Goal: Task Accomplishment & Management: Manage account settings

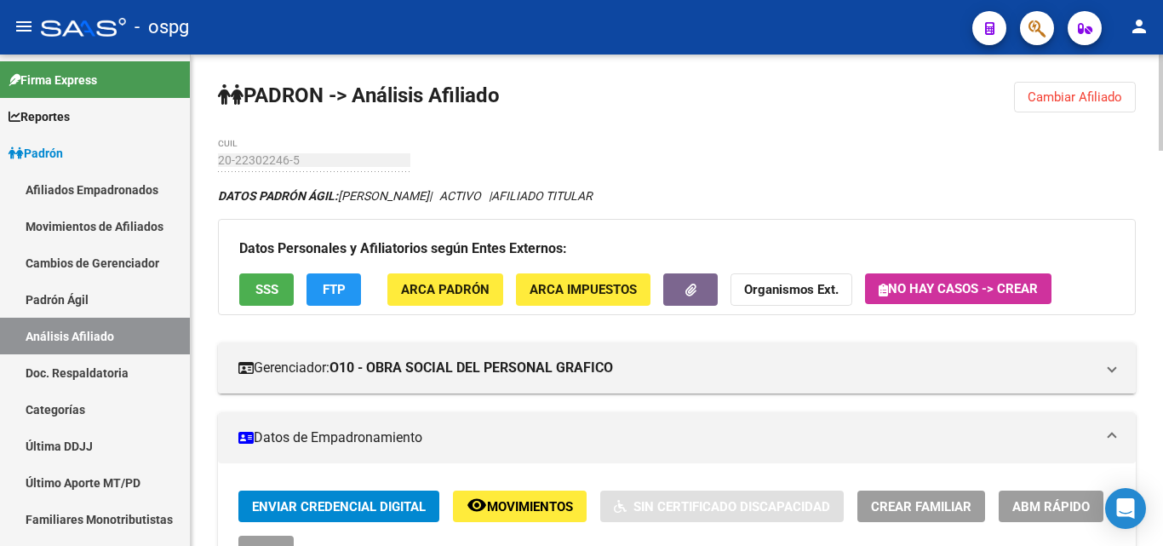
click at [1075, 95] on span "Cambiar Afiliado" at bounding box center [1075, 96] width 95 height 15
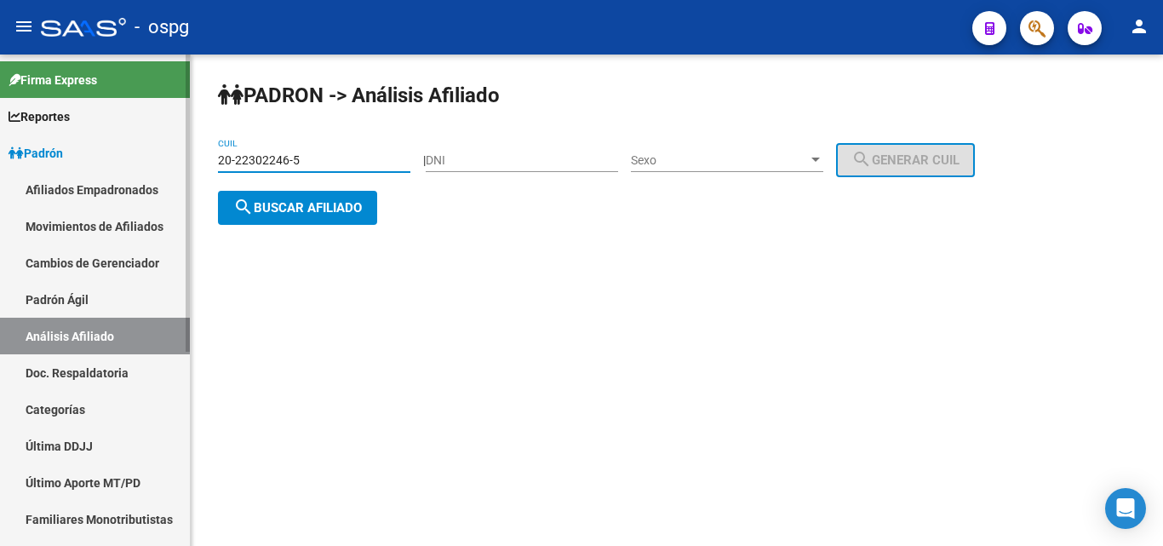
drag, startPoint x: 330, startPoint y: 156, endPoint x: 5, endPoint y: 135, distance: 325.9
click at [5, 135] on mat-sidenav-container "Firma Express Reportes Ingresos Devengados Análisis Histórico Detalles Transfer…" at bounding box center [581, 299] width 1163 height 491
type input "27-36697145-4"
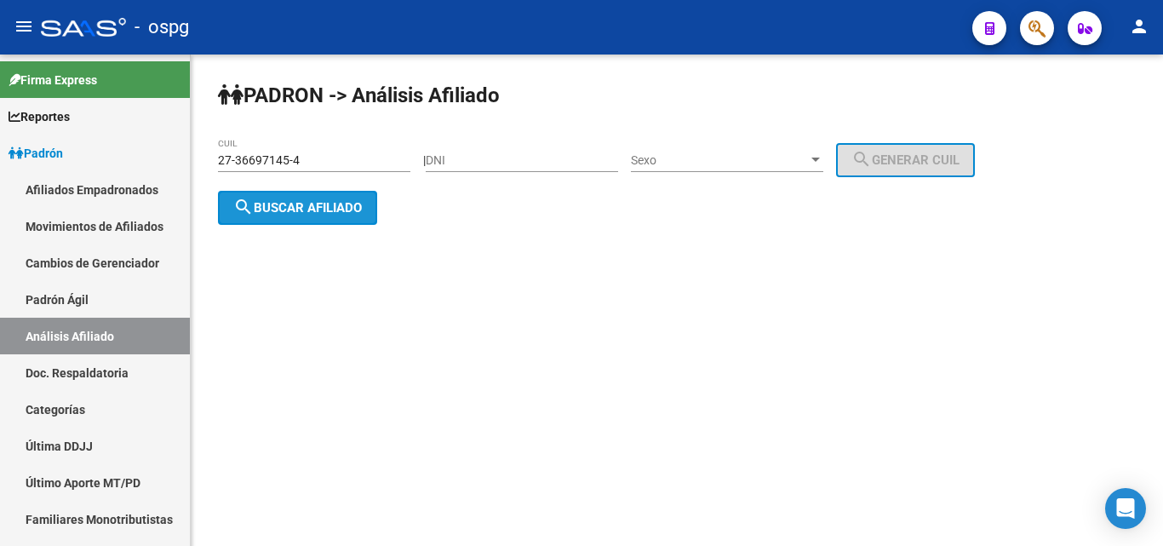
click at [264, 209] on span "search Buscar afiliado" at bounding box center [297, 207] width 129 height 15
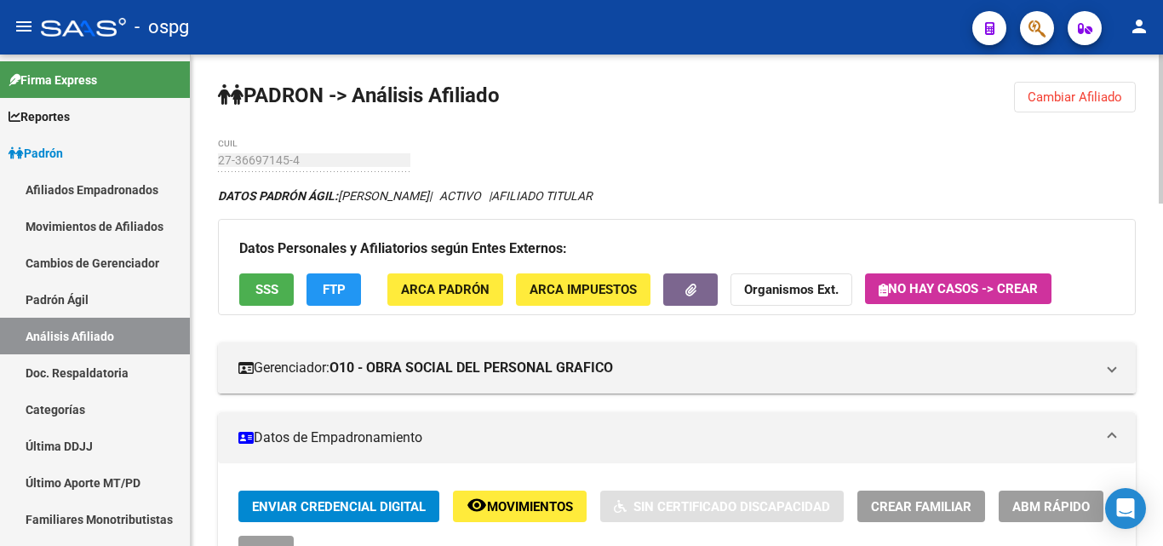
click at [828, 198] on div "DATOS [PERSON_NAME] ÁGIL: [PERSON_NAME] | ACTIVO | AFILIADO TITULAR" at bounding box center [677, 195] width 918 height 19
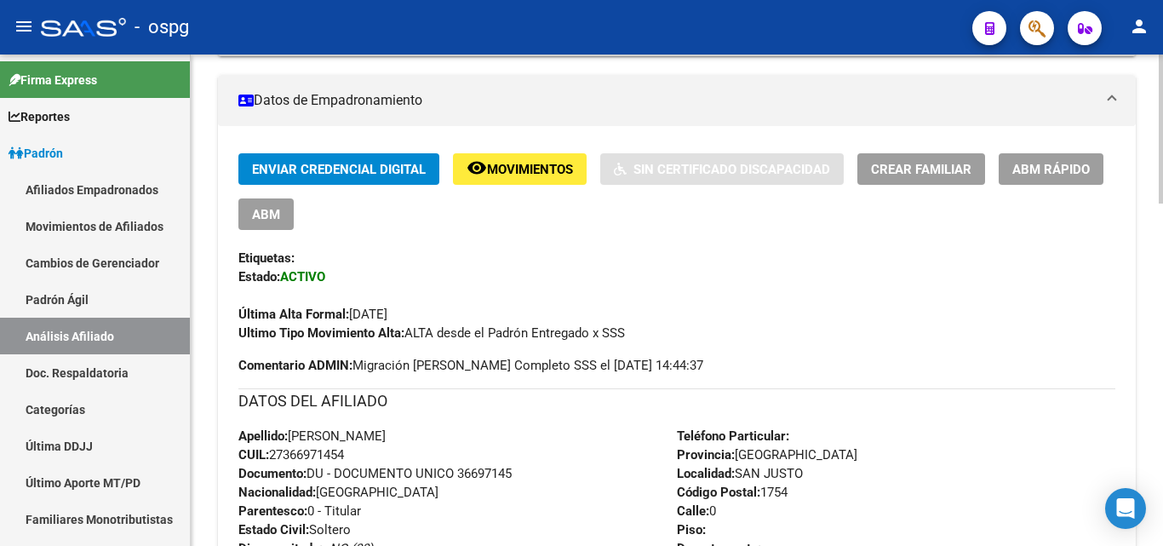
scroll to position [280, 0]
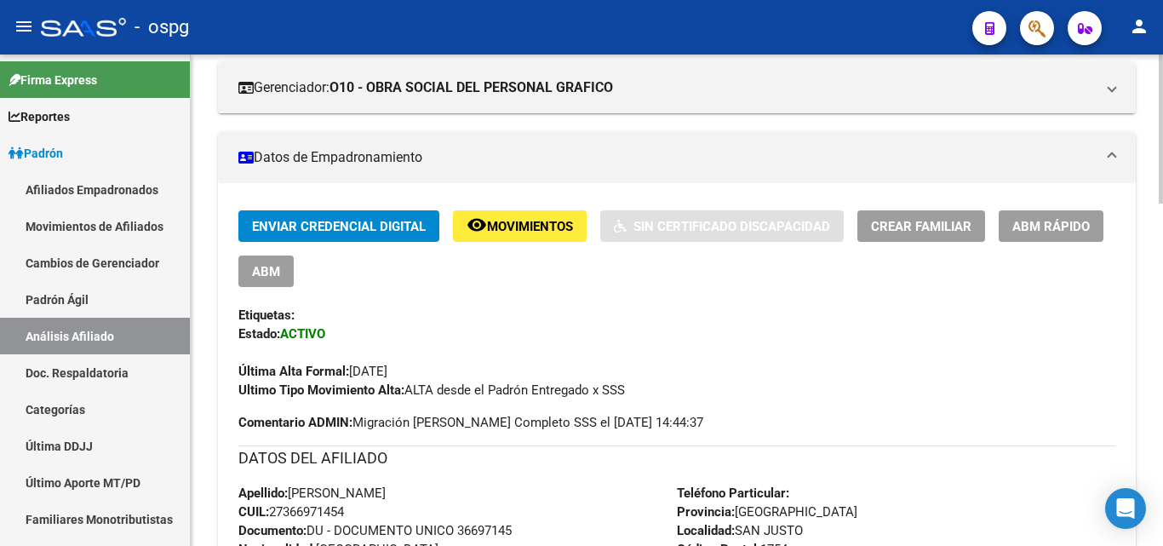
click at [1066, 218] on span "ABM Rápido" at bounding box center [1050, 225] width 77 height 15
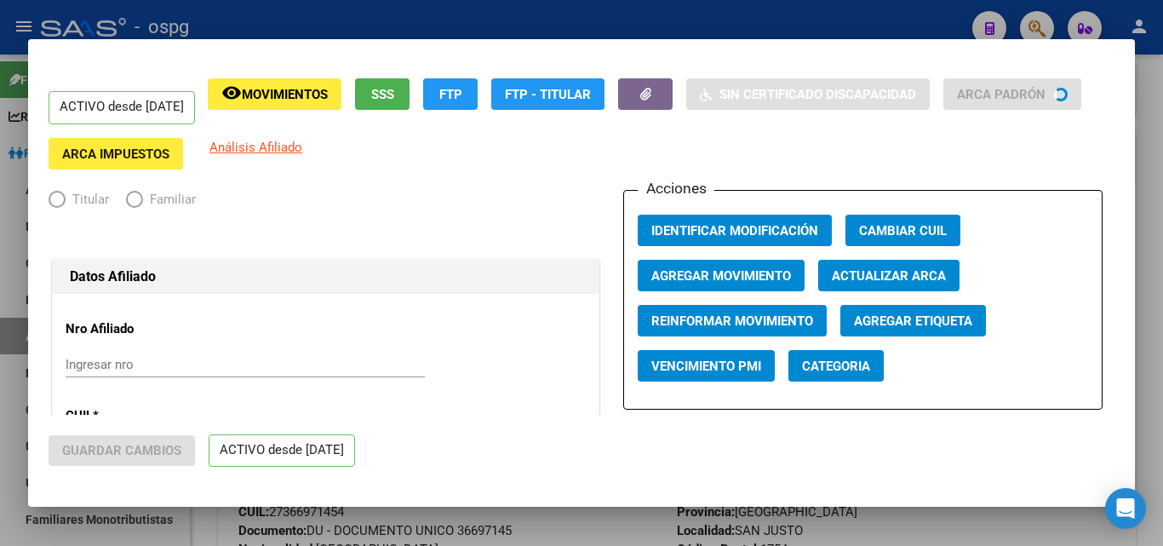
radio input "true"
type input "30-68601173-5"
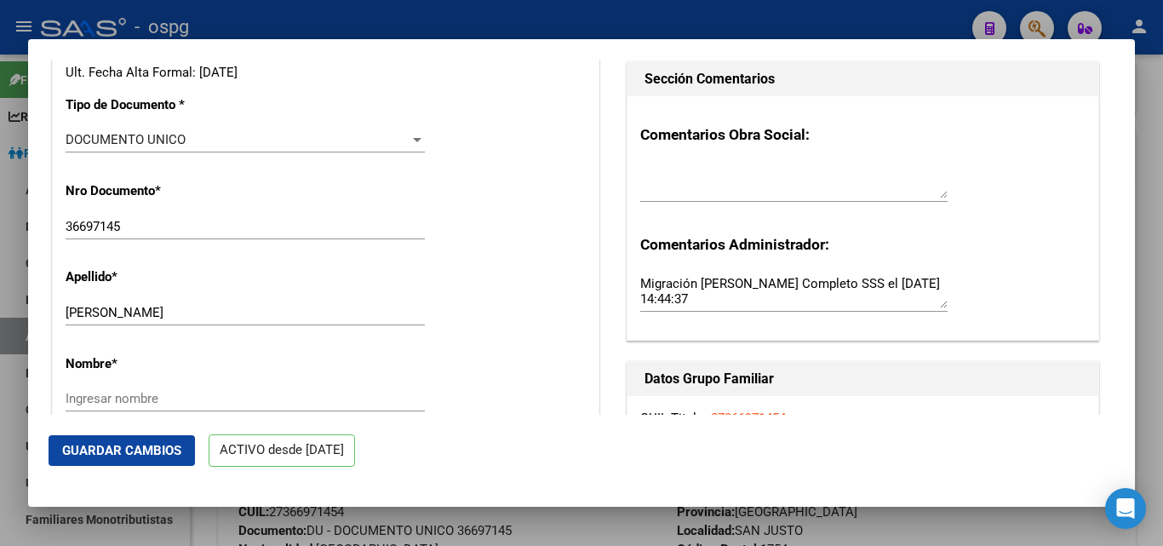
scroll to position [426, 0]
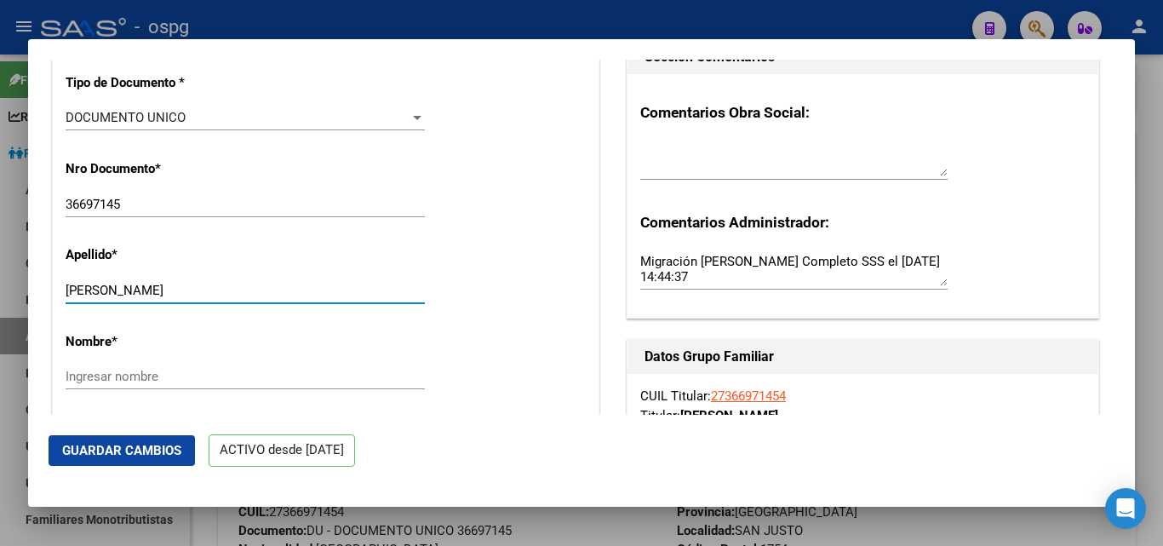
drag, startPoint x: 131, startPoint y: 300, endPoint x: 289, endPoint y: 321, distance: 159.0
click at [289, 319] on div "[PERSON_NAME] Ingresar apellido" at bounding box center [245, 299] width 359 height 42
type input "[PERSON_NAME]"
click at [150, 384] on input "Ingresar nombre" at bounding box center [245, 376] width 359 height 15
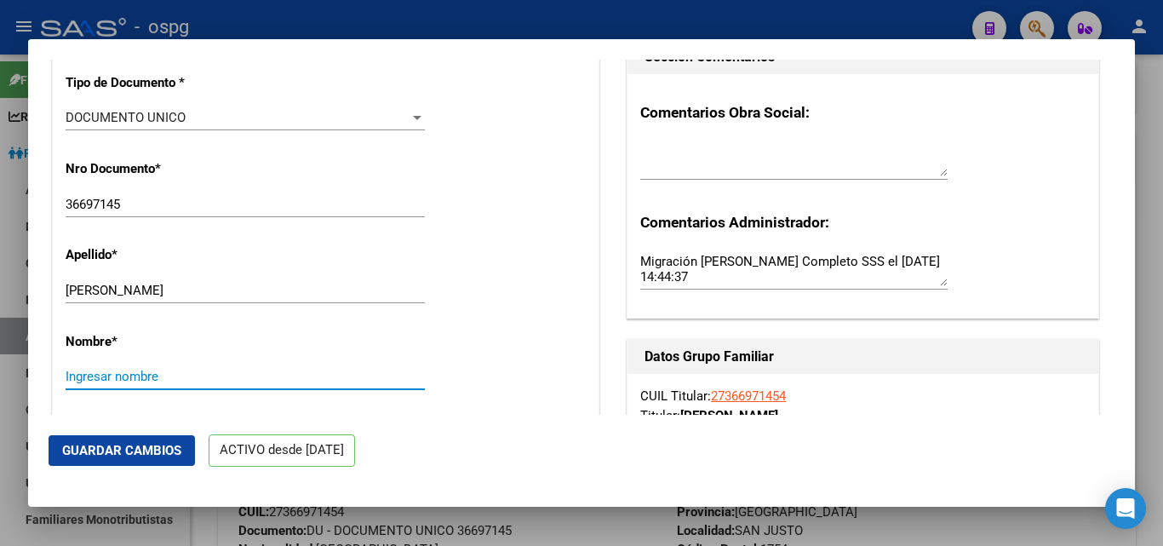
paste input "[PERSON_NAME]"
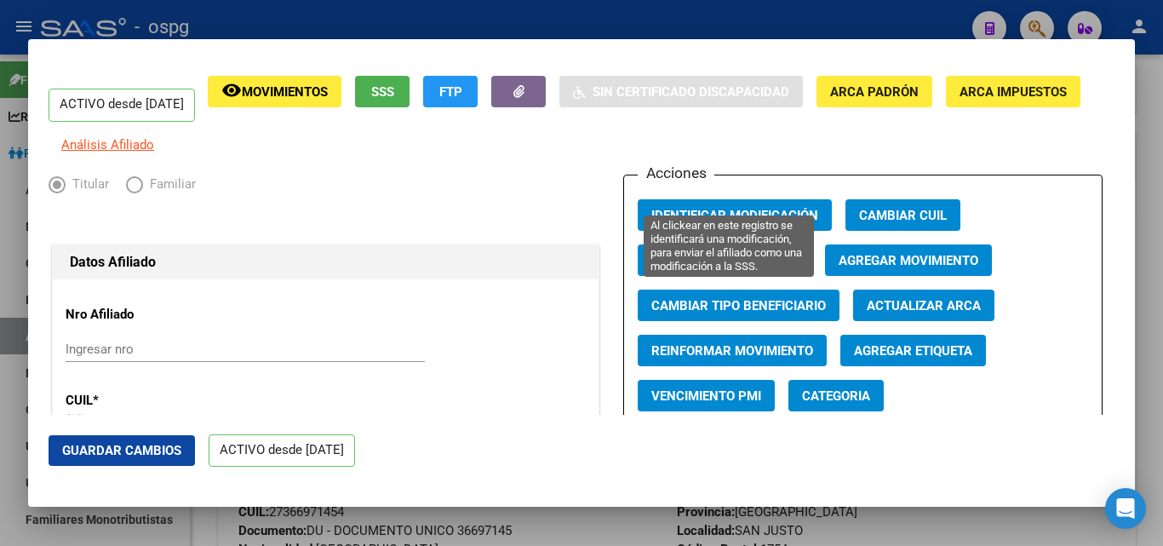
scroll to position [0, 0]
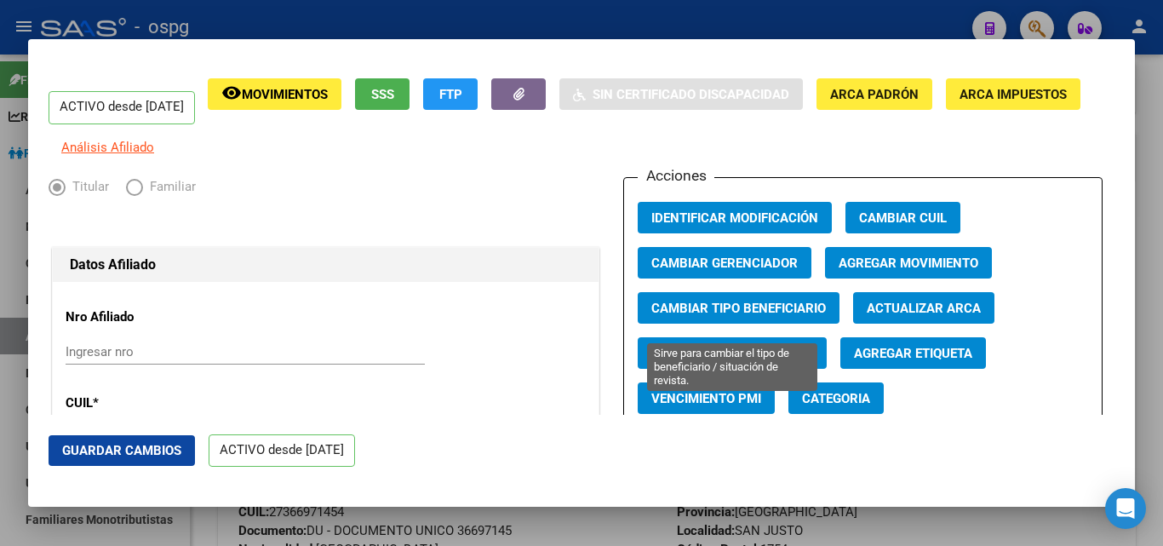
type input "[PERSON_NAME]"
click at [817, 314] on span "Cambiar Tipo Beneficiario" at bounding box center [738, 308] width 175 height 15
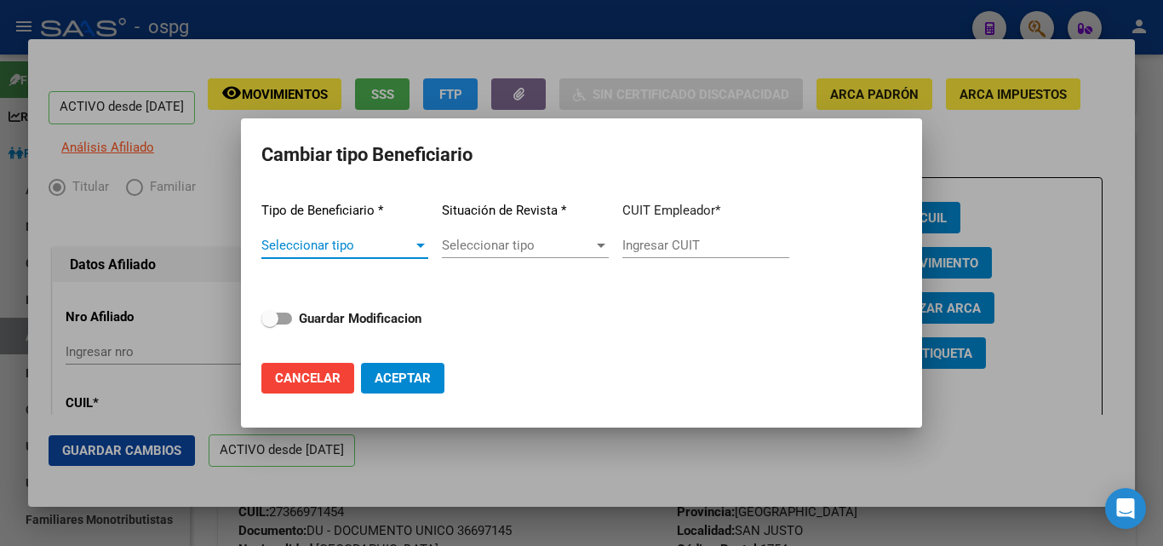
click at [358, 244] on span "Seleccionar tipo" at bounding box center [337, 245] width 152 height 15
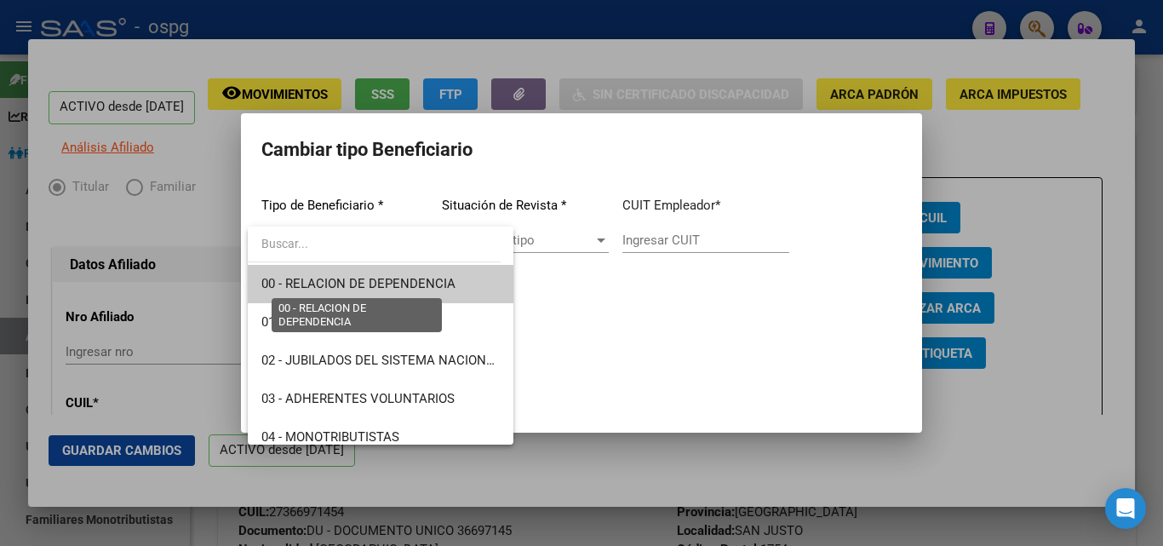
click at [394, 284] on span "00 - RELACION DE DEPENDENCIA" at bounding box center [358, 283] width 194 height 15
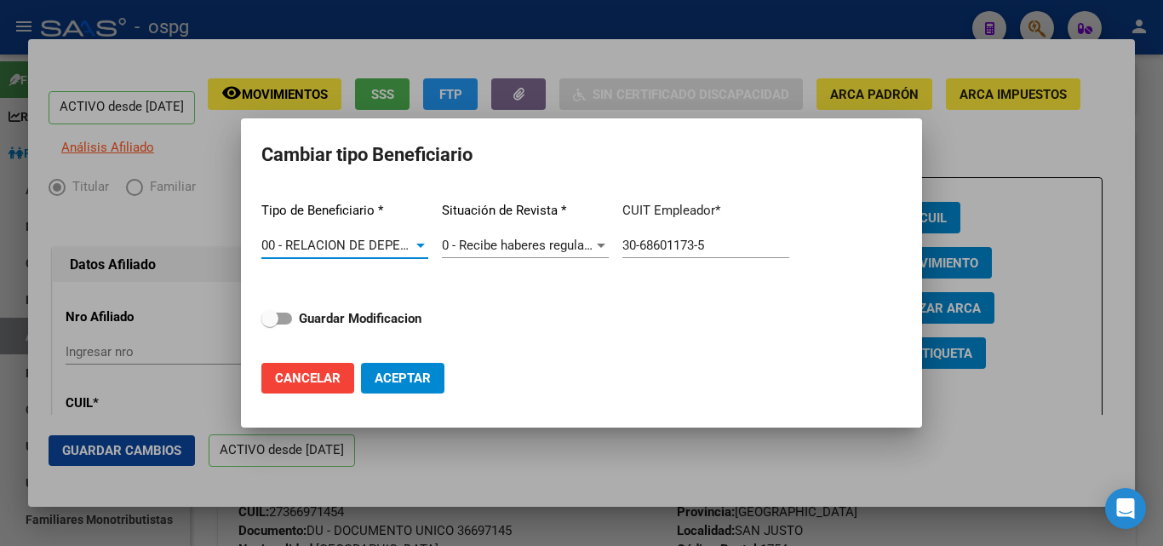
click at [534, 249] on span "0 - Recibe haberes regularmente" at bounding box center [533, 245] width 182 height 15
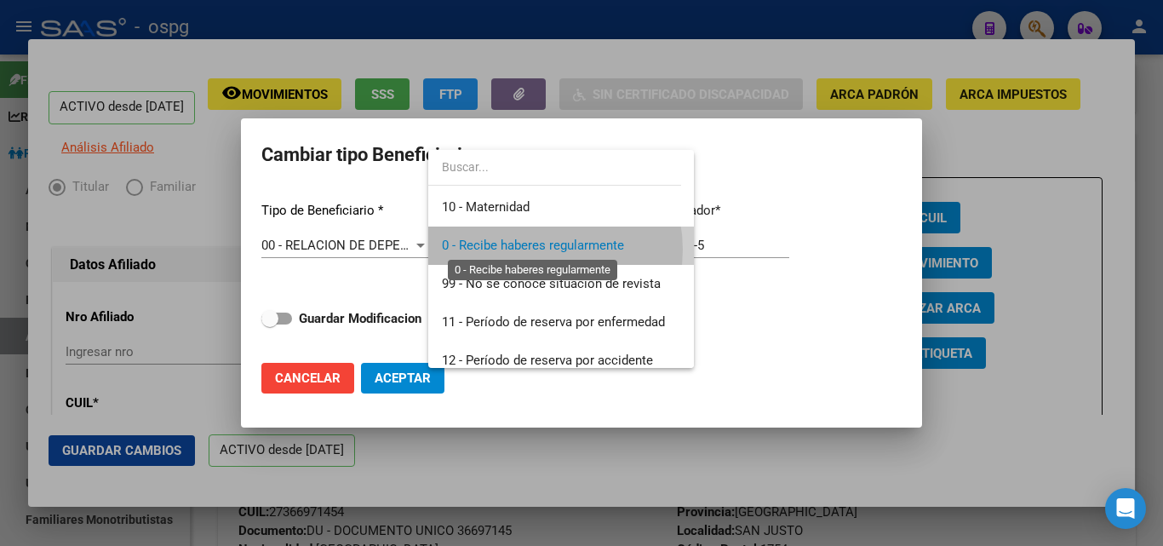
click at [534, 249] on span "0 - Recibe haberes regularmente" at bounding box center [533, 245] width 182 height 15
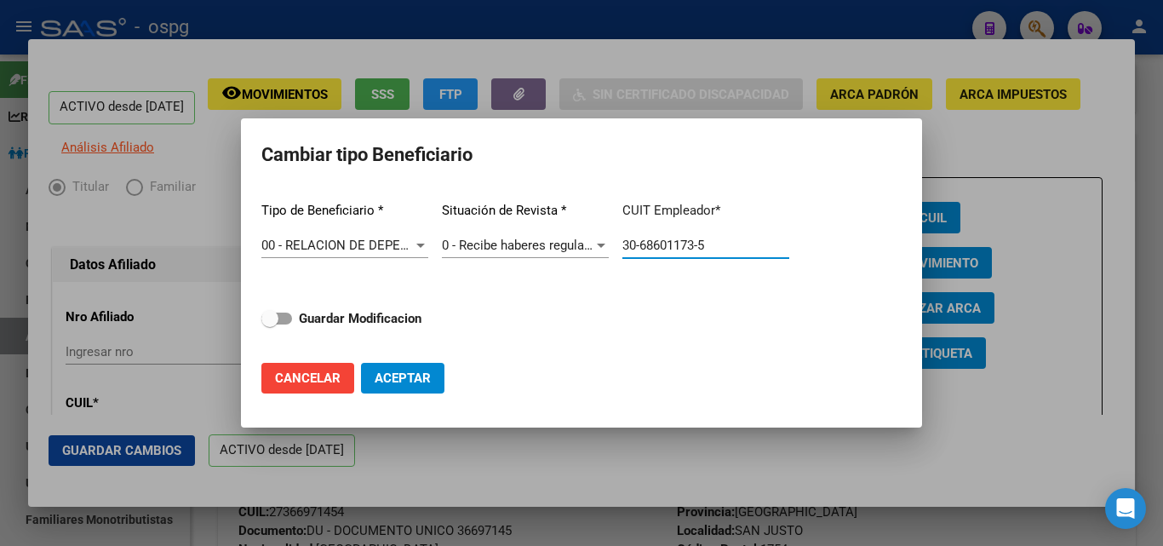
click at [741, 249] on input "30-68601173-5" at bounding box center [705, 245] width 167 height 15
drag, startPoint x: 741, startPoint y: 249, endPoint x: 610, endPoint y: 249, distance: 131.1
click at [610, 249] on div "Tipo de Beneficiario * 00 - RELACION DE DEPENDENCIA Seleccionar tipo Situación …" at bounding box center [581, 268] width 640 height 161
type input "30-71734355-3"
drag, startPoint x: 272, startPoint y: 320, endPoint x: 323, endPoint y: 326, distance: 50.6
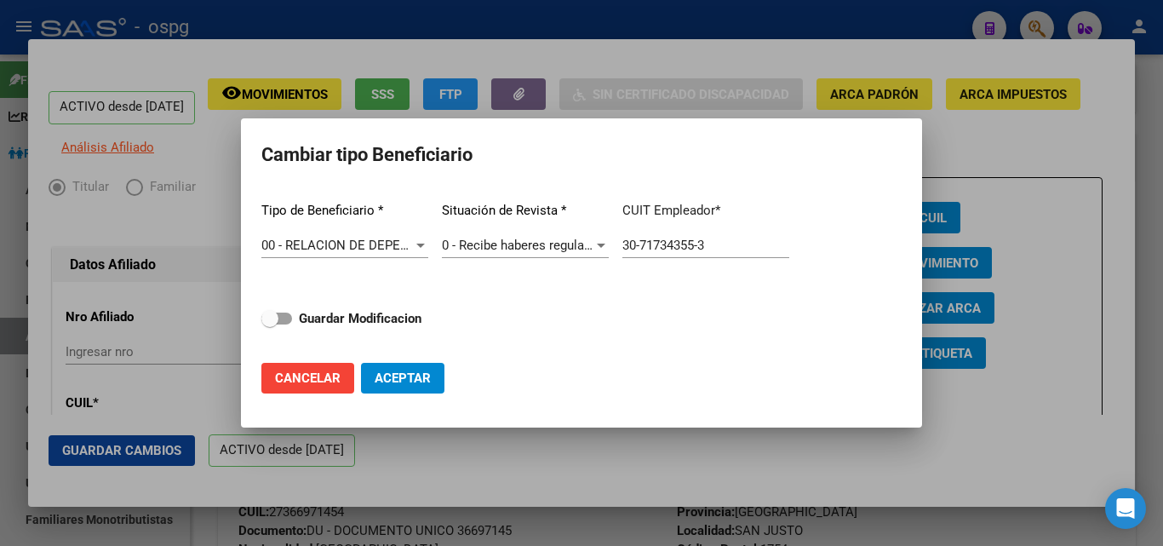
click at [323, 326] on label "Guardar Modificacion" at bounding box center [341, 318] width 160 height 20
click at [270, 325] on input "Guardar Modificacion" at bounding box center [269, 324] width 1 height 1
checkbox input "true"
click at [424, 376] on span "Aceptar" at bounding box center [403, 377] width 56 height 15
type input "30-71734355-3"
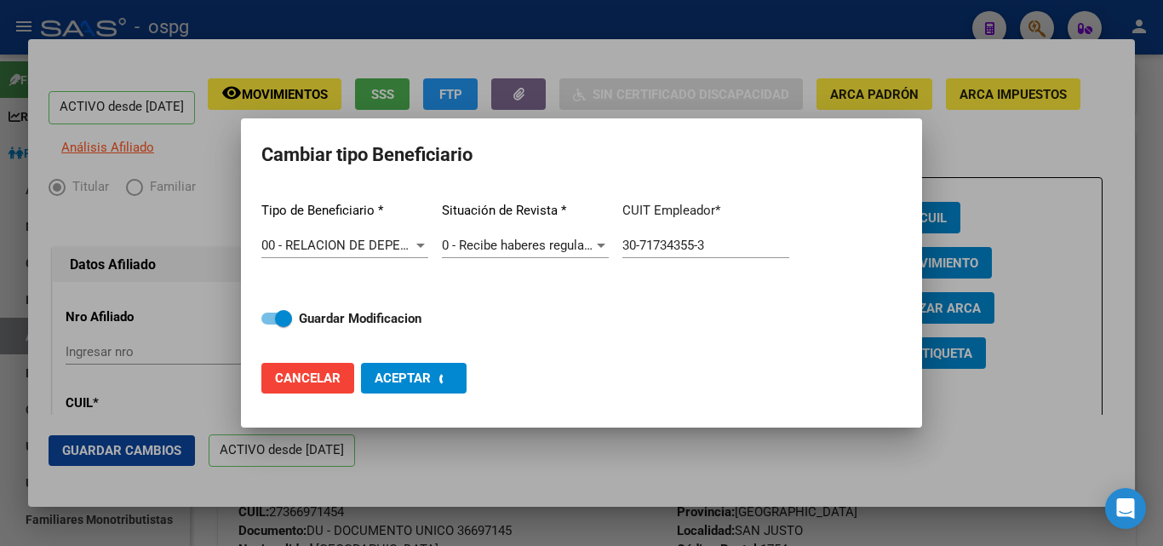
checkbox input "false"
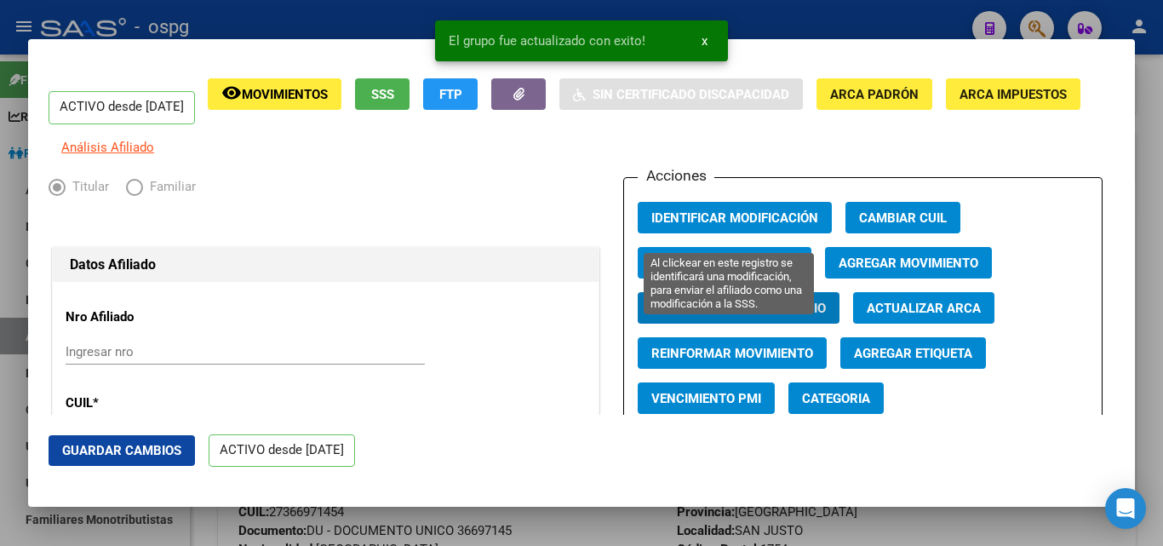
click at [700, 223] on span "Identificar Modificación" at bounding box center [734, 217] width 167 height 15
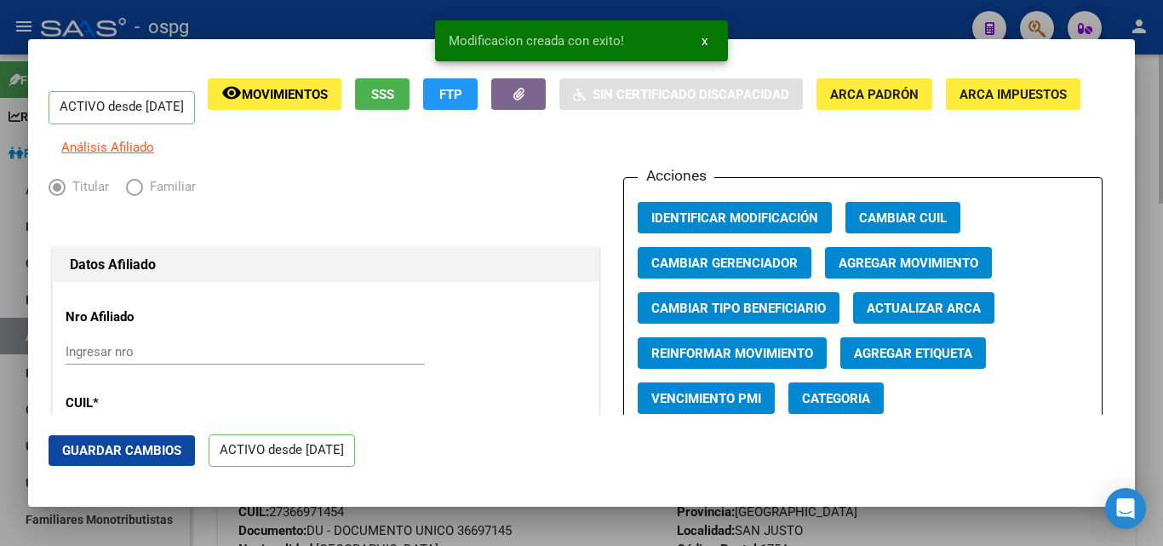
click at [1140, 104] on div at bounding box center [581, 273] width 1163 height 546
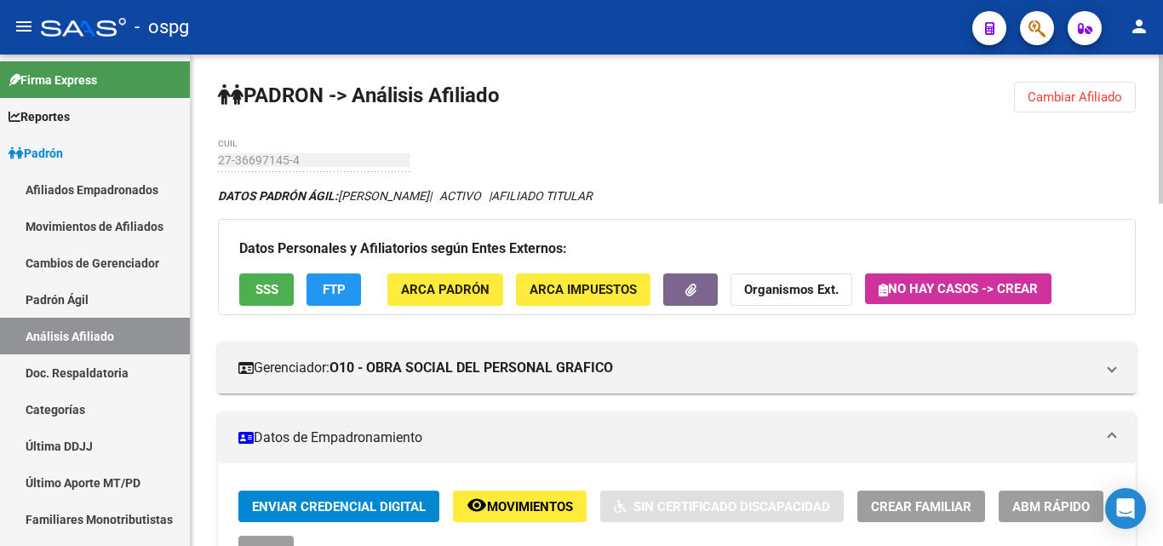
click at [1083, 94] on span "Cambiar Afiliado" at bounding box center [1075, 96] width 95 height 15
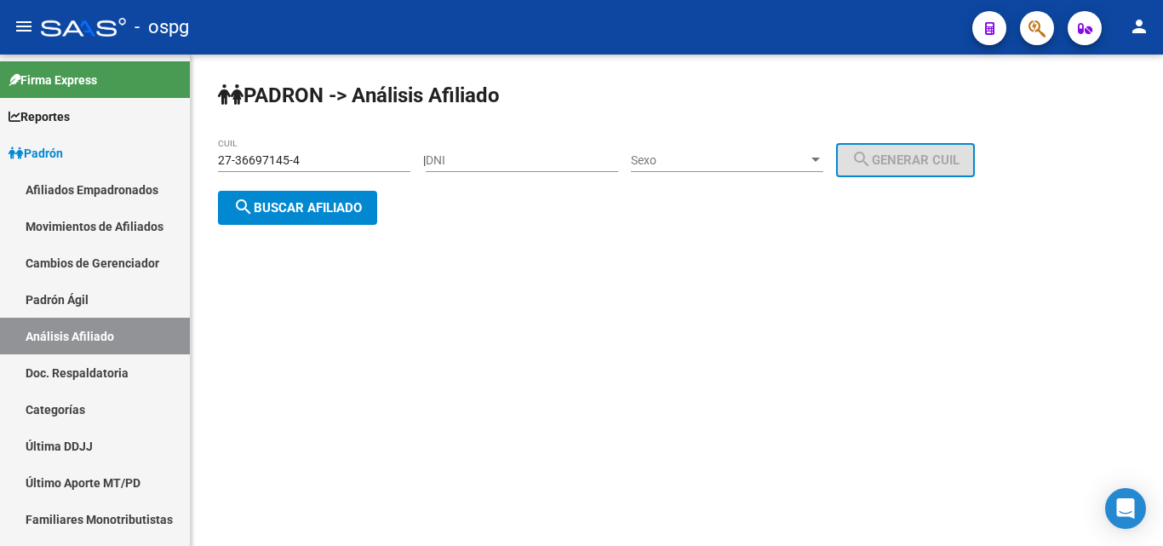
drag, startPoint x: 313, startPoint y: 163, endPoint x: 250, endPoint y: 168, distance: 63.2
click at [212, 168] on div "[PERSON_NAME] -> Análisis Afiliado 27-36697145-4 CUIL | DNI Sexo Sexo search Ge…" at bounding box center [677, 166] width 972 height 225
paste input "0-31438869-1"
type input "20-31438869-1"
click at [341, 218] on button "search Buscar afiliado" at bounding box center [297, 208] width 159 height 34
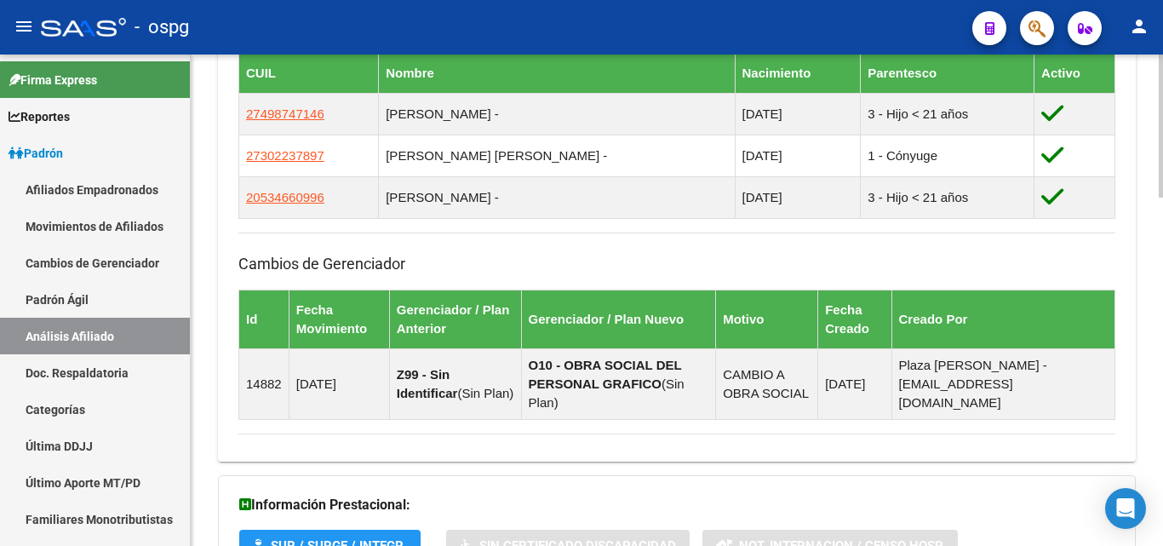
scroll to position [1196, 0]
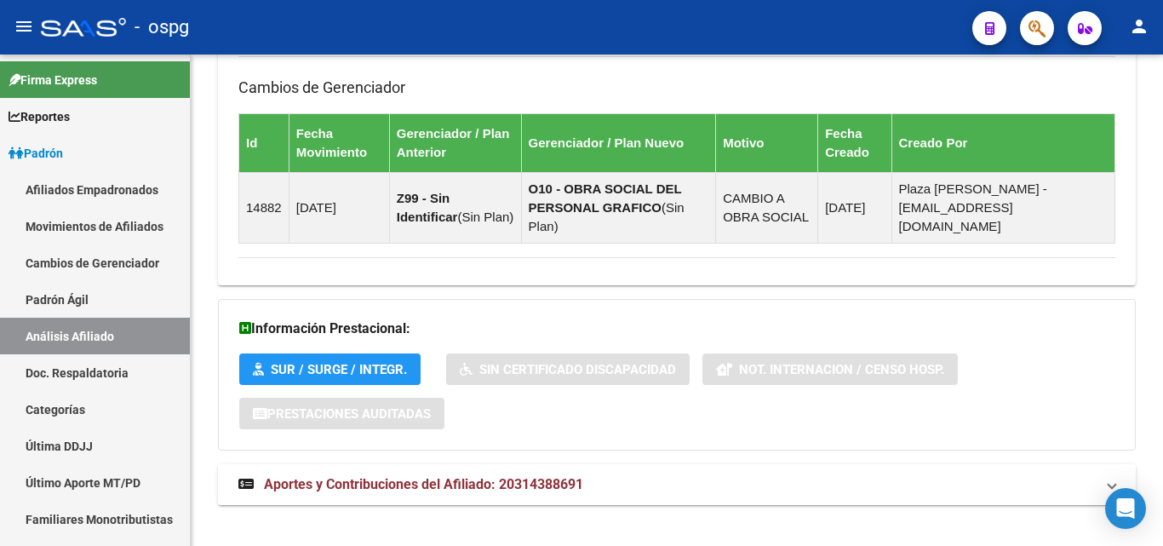
drag, startPoint x: 728, startPoint y: 462, endPoint x: 811, endPoint y: 452, distance: 83.2
click at [736, 475] on mat-panel-title "Aportes y Contribuciones del Afiliado: 20314388691" at bounding box center [666, 484] width 857 height 19
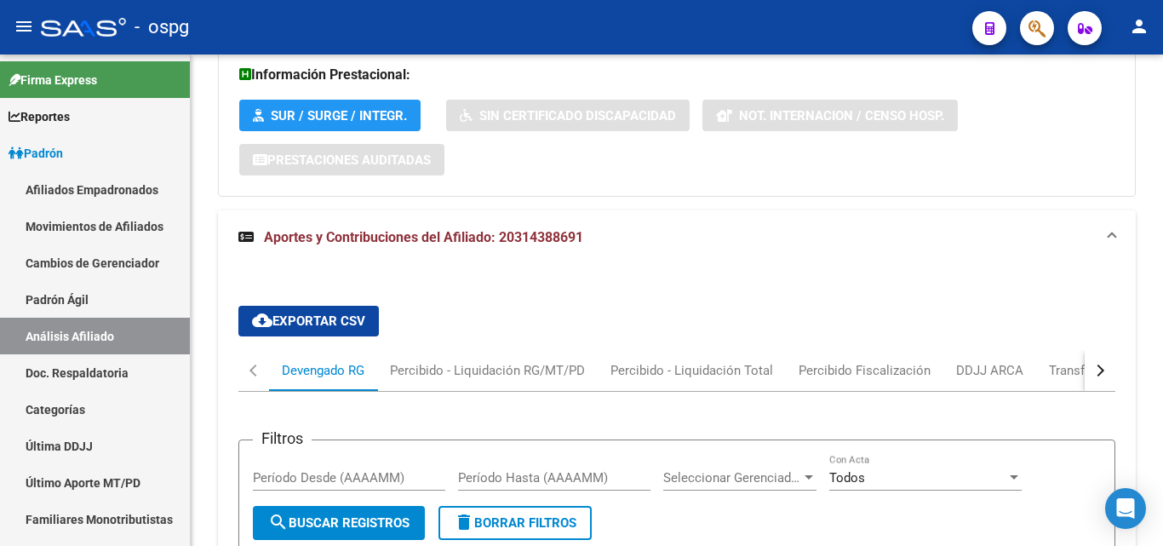
scroll to position [1466, 0]
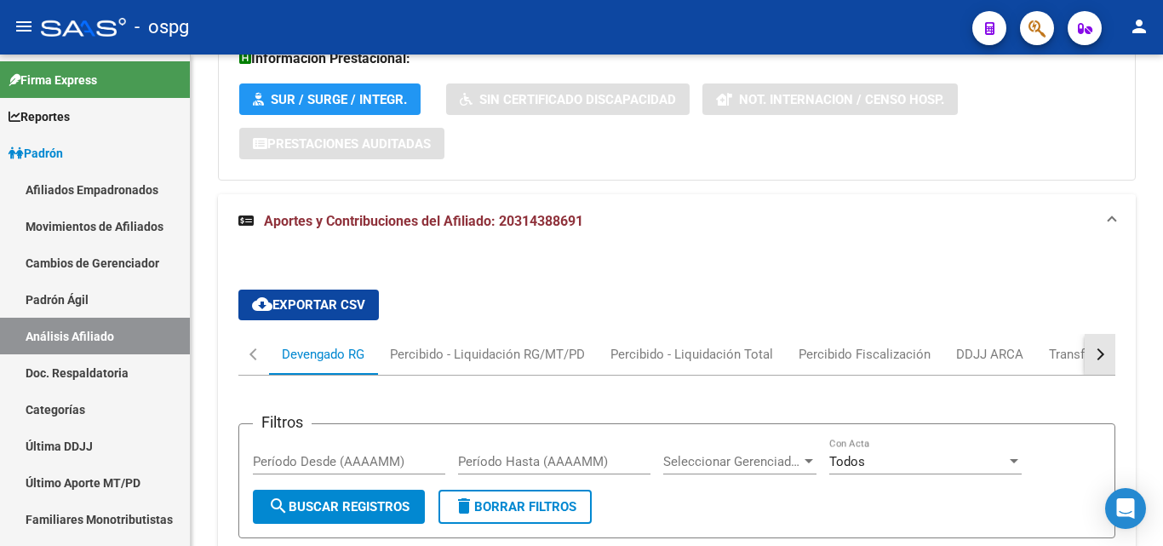
click at [1102, 348] on div "button" at bounding box center [1098, 354] width 12 height 12
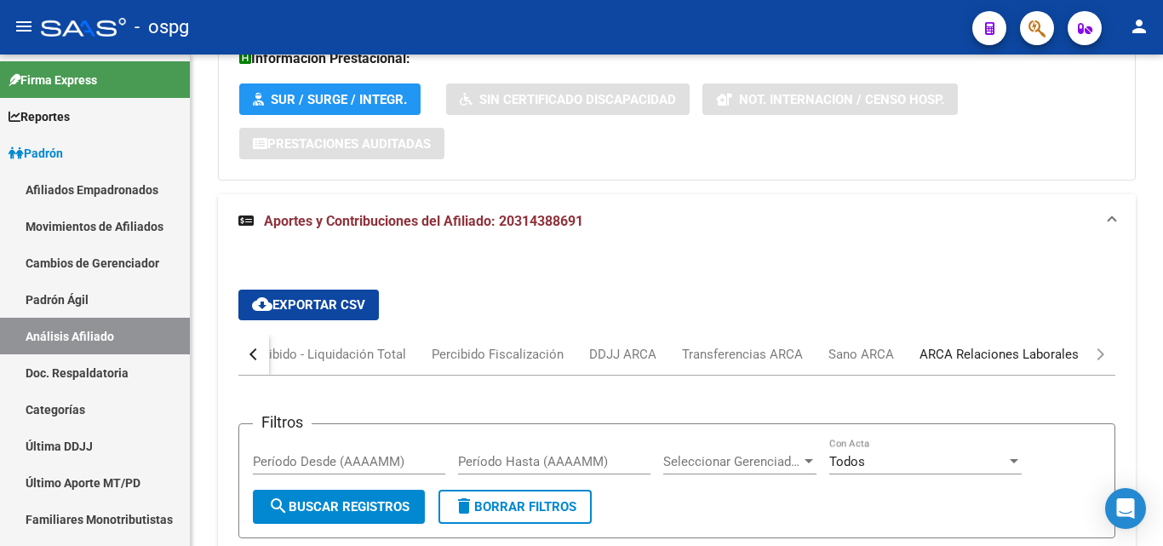
click at [1062, 345] on div "ARCA Relaciones Laborales" at bounding box center [999, 354] width 159 height 19
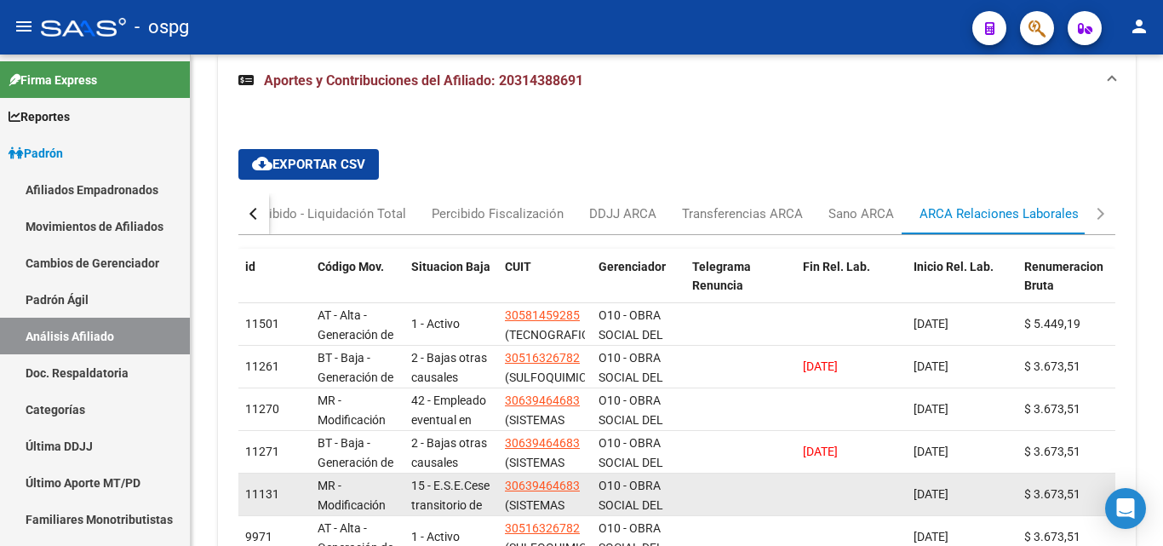
scroll to position [1637, 0]
